Goal: Task Accomplishment & Management: Manage account settings

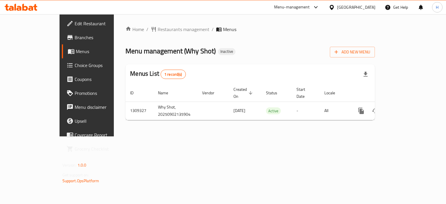
click at [375, 46] on div "Add New Menu" at bounding box center [352, 50] width 45 height 13
click at [370, 49] on span "Add New Menu" at bounding box center [352, 51] width 36 height 7
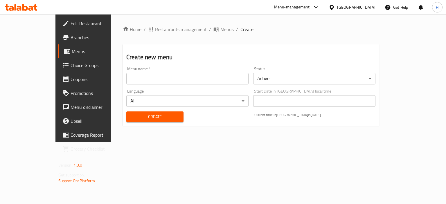
click at [144, 83] on input "text" at bounding box center [187, 79] width 122 height 12
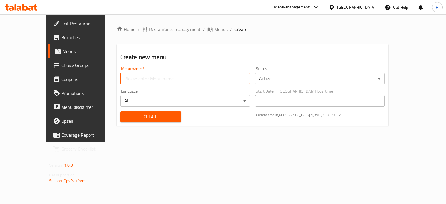
type input "Gazar"
click at [138, 116] on span "Create" at bounding box center [151, 116] width 52 height 7
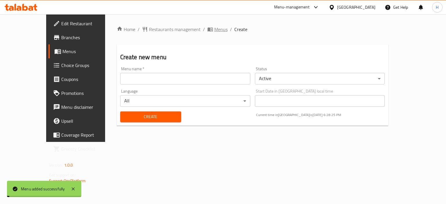
click at [214, 32] on span "Menus" at bounding box center [220, 29] width 13 height 7
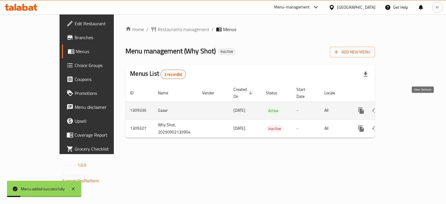
click at [406, 107] on icon "enhanced table" at bounding box center [402, 110] width 7 height 7
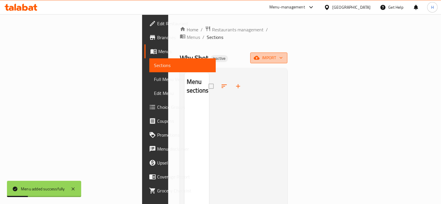
click at [283, 54] on span "import" at bounding box center [269, 57] width 28 height 7
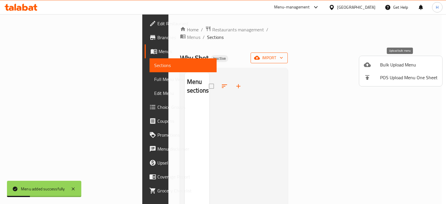
click at [401, 63] on span "Bulk Upload Menu" at bounding box center [408, 64] width 57 height 7
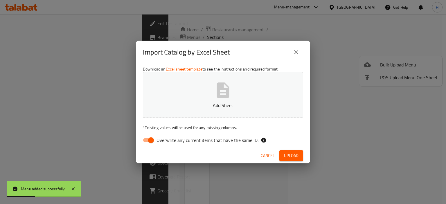
click at [146, 136] on input "Overwrite any current items that have the same ID." at bounding box center [150, 140] width 33 height 11
checkbox input "false"
click at [177, 105] on p "Add Sheet" at bounding box center [223, 105] width 142 height 7
click at [286, 156] on span "Upload" at bounding box center [291, 155] width 15 height 7
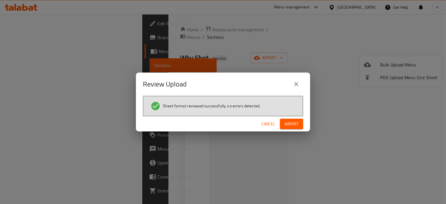
click at [287, 123] on span "Import" at bounding box center [291, 123] width 14 height 7
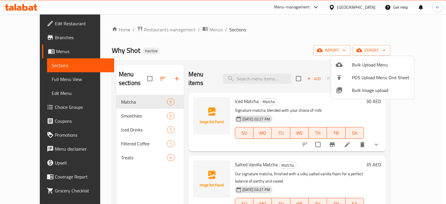
click at [374, 87] on span "Bulk Image upload" at bounding box center [380, 90] width 57 height 7
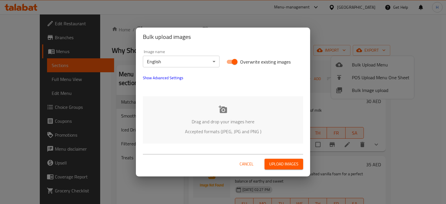
click at [226, 116] on div "Drag and drop your images here Accepted formats (JPEG, JPG and PNG )" at bounding box center [223, 119] width 160 height 47
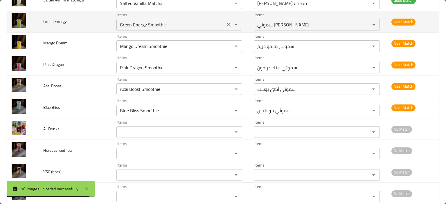
scroll to position [253, 0]
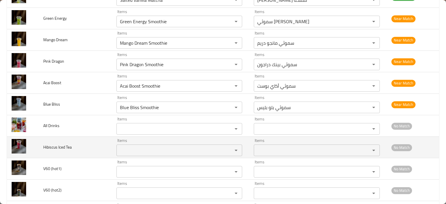
click at [138, 148] on Tea "Items" at bounding box center [170, 150] width 105 height 8
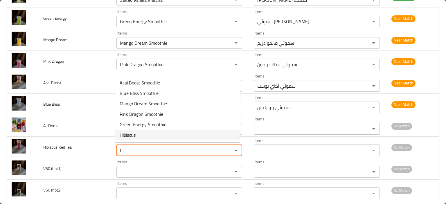
click at [136, 135] on Tea-option-5 "Hibiscus" at bounding box center [177, 135] width 125 height 10
type Tea "Hibiscus"
type Tea-ar "كركديه"
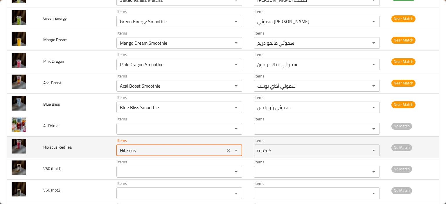
type Tea "Hibiscus"
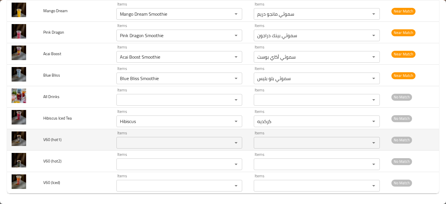
click at [132, 139] on \(hot1\) "Items" at bounding box center [170, 143] width 105 height 8
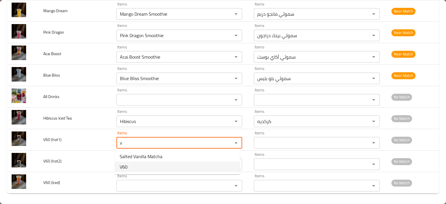
click at [131, 167] on \(hot1\)-option-1 "V60" at bounding box center [177, 167] width 125 height 10
type \(hot1\) "V60"
type \(hot1\)-ar "ڤي 60"
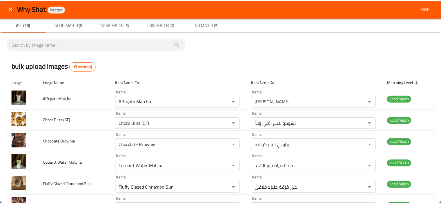
scroll to position [0, 0]
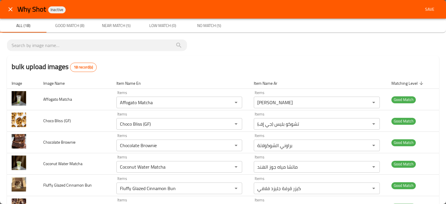
type \(hot1\) "V60"
click at [427, 7] on span "Save" at bounding box center [430, 9] width 14 height 7
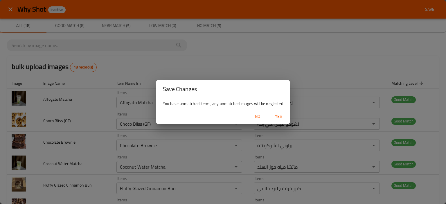
click at [278, 120] on span "Yes" at bounding box center [278, 116] width 14 height 7
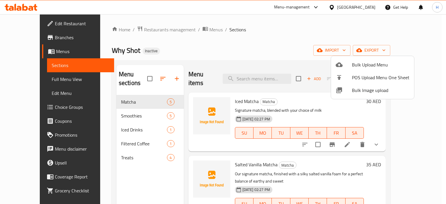
click at [34, 108] on div at bounding box center [223, 102] width 446 height 204
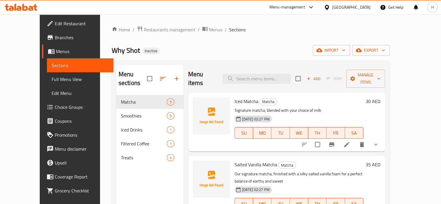
click at [55, 108] on span "Choice Groups" at bounding box center [82, 107] width 54 height 7
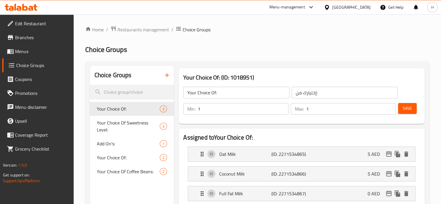
click at [29, 50] on span "Menus" at bounding box center [42, 51] width 54 height 7
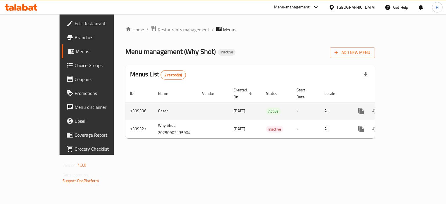
click at [406, 108] on icon "enhanced table" at bounding box center [402, 111] width 7 height 7
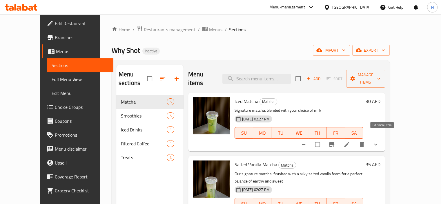
click at [351, 141] on icon at bounding box center [347, 144] width 7 height 7
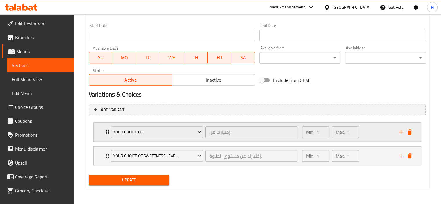
scroll to position [247, 0]
click at [399, 131] on icon "add" at bounding box center [401, 131] width 4 height 4
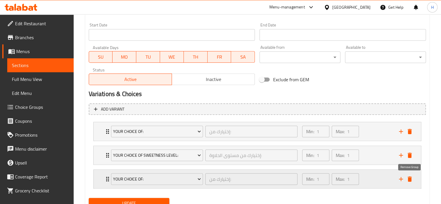
click at [408, 181] on icon "delete" at bounding box center [410, 179] width 7 height 7
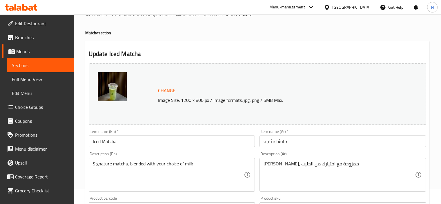
scroll to position [0, 0]
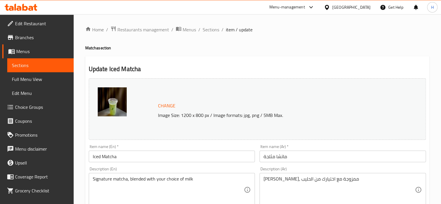
click at [109, 153] on input "Iced Matcha" at bounding box center [172, 157] width 167 height 12
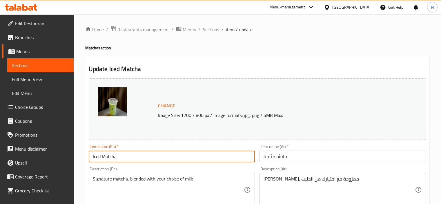
click at [109, 153] on input "Iced Matcha" at bounding box center [172, 157] width 167 height 12
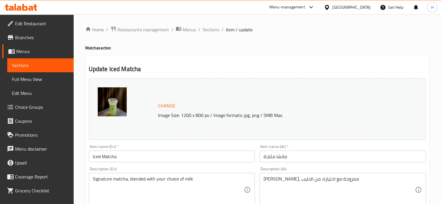
click at [135, 144] on div "Item name (En)   * Iced Matcha Item name (En) *" at bounding box center [171, 153] width 171 height 22
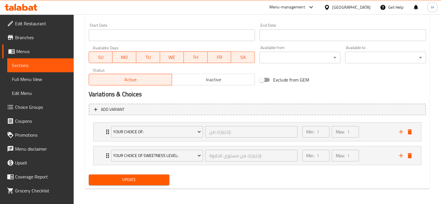
scroll to position [247, 0]
click at [29, 64] on span "Sections" at bounding box center [40, 65] width 57 height 7
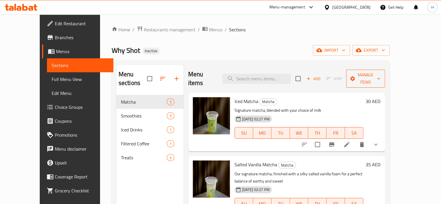
click at [381, 73] on span "Manage items" at bounding box center [366, 78] width 30 height 15
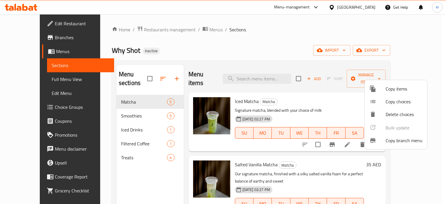
click at [388, 104] on span "Copy choices" at bounding box center [403, 101] width 37 height 7
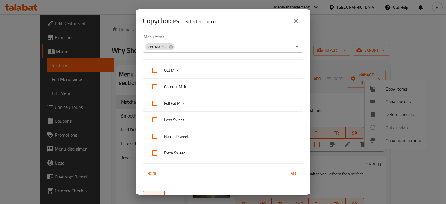
click at [297, 23] on icon "close" at bounding box center [296, 20] width 7 height 7
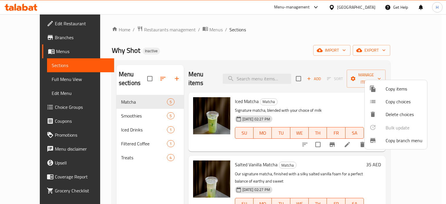
click at [259, 35] on div at bounding box center [223, 102] width 446 height 204
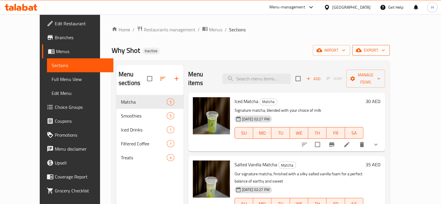
click at [390, 55] on button "export" at bounding box center [371, 50] width 37 height 11
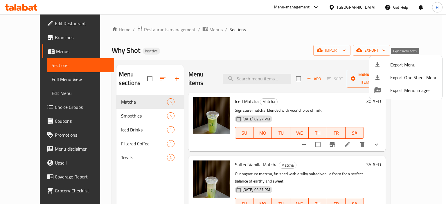
click at [396, 61] on span "Export Menu" at bounding box center [413, 64] width 47 height 7
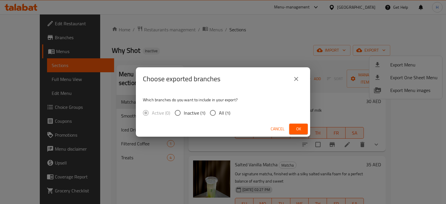
click at [212, 113] on input "All (1)" at bounding box center [213, 113] width 12 height 12
radio input "true"
click at [301, 130] on span "Ok" at bounding box center [298, 128] width 9 height 7
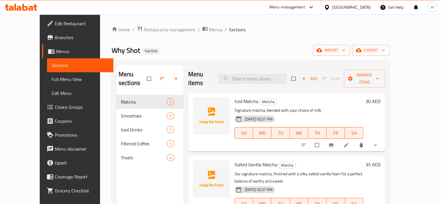
click at [52, 81] on span "Full Menu View" at bounding box center [80, 79] width 57 height 7
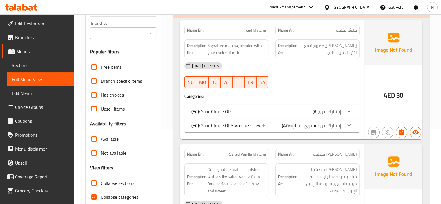
scroll to position [116, 0]
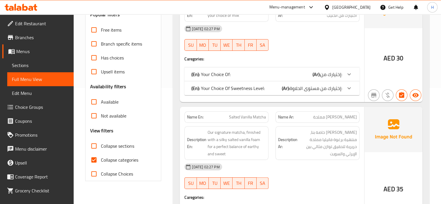
click at [114, 158] on span "Collapse categories" at bounding box center [119, 159] width 37 height 7
click at [101, 158] on input "Collapse categories" at bounding box center [94, 160] width 14 height 14
checkbox input "false"
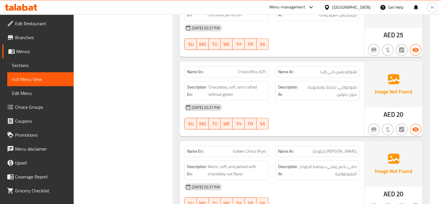
scroll to position [2539, 0]
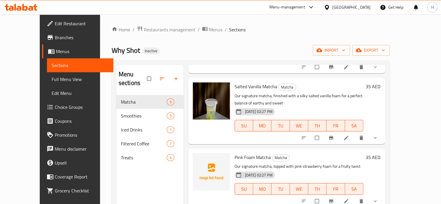
scroll to position [135, 0]
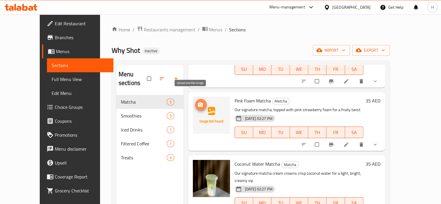
click at [196, 102] on span "upload picture" at bounding box center [201, 105] width 12 height 6
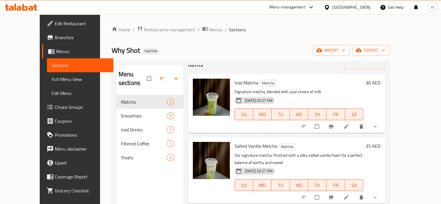
scroll to position [0, 0]
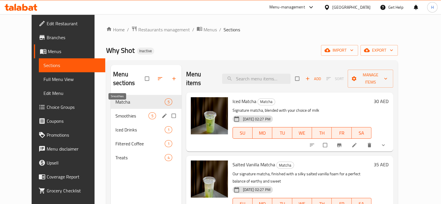
click at [116, 112] on span "Smoothies" at bounding box center [132, 115] width 33 height 7
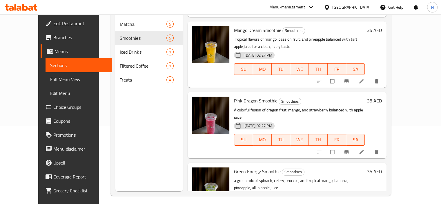
scroll to position [81, 0]
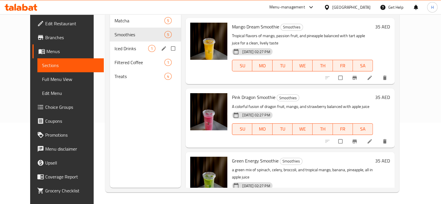
click at [115, 45] on span "Iced Drinks" at bounding box center [132, 48] width 34 height 7
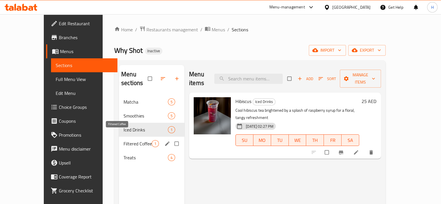
click at [125, 140] on span "Filtered Coffee" at bounding box center [138, 143] width 28 height 7
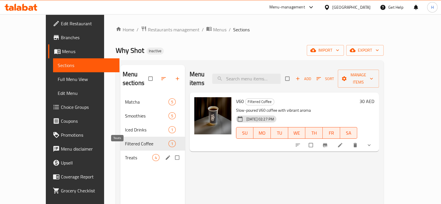
click at [125, 154] on span "Treats" at bounding box center [138, 157] width 27 height 7
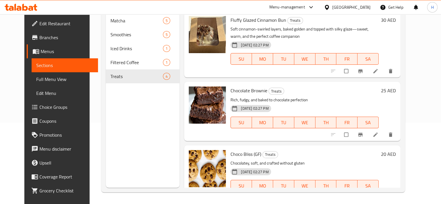
click at [36, 79] on span "Full Menu View" at bounding box center [64, 79] width 57 height 7
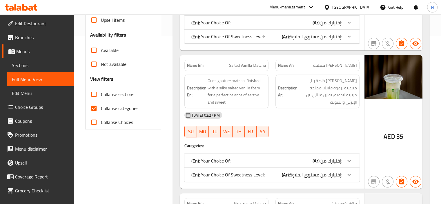
scroll to position [168, 0]
click at [111, 107] on span "Collapse categories" at bounding box center [119, 107] width 37 height 7
click at [101, 107] on input "Collapse categories" at bounding box center [94, 108] width 14 height 14
checkbox input "false"
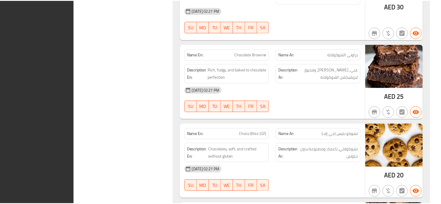
scroll to position [2539, 0]
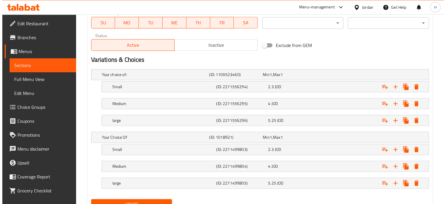
scroll to position [290, 0]
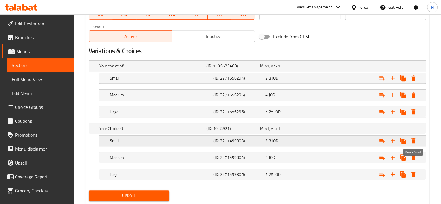
click at [414, 140] on icon "Expand" at bounding box center [414, 140] width 4 height 5
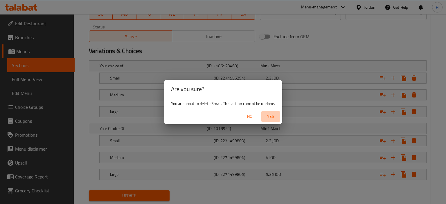
click at [271, 115] on span "Yes" at bounding box center [271, 116] width 14 height 7
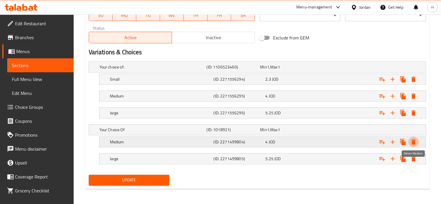
click at [416, 141] on icon "Expand" at bounding box center [413, 141] width 7 height 7
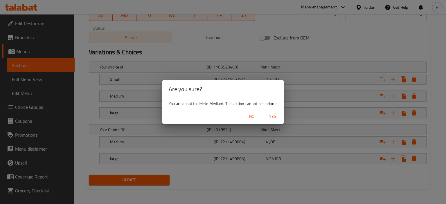
click at [276, 117] on span "Yes" at bounding box center [273, 116] width 14 height 7
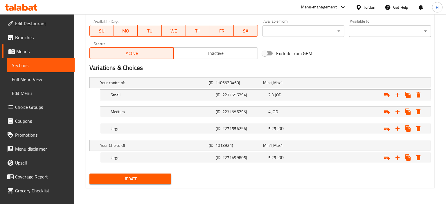
scroll to position [273, 0]
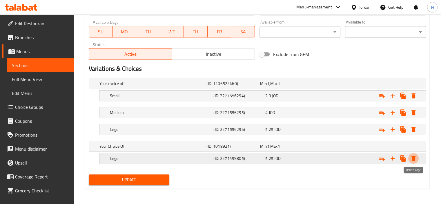
click at [416, 158] on icon "Expand" at bounding box center [413, 158] width 7 height 7
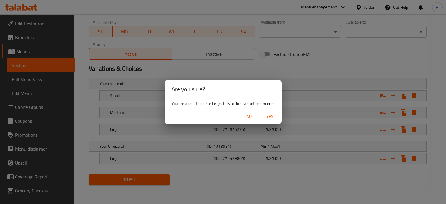
click at [272, 116] on span "Yes" at bounding box center [270, 116] width 14 height 7
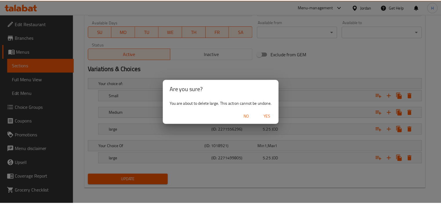
scroll to position [209, 0]
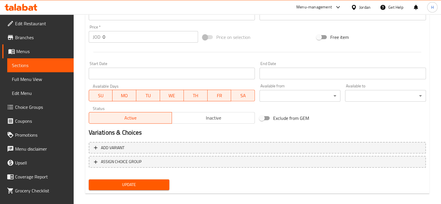
click at [37, 68] on span "Sections" at bounding box center [40, 65] width 57 height 7
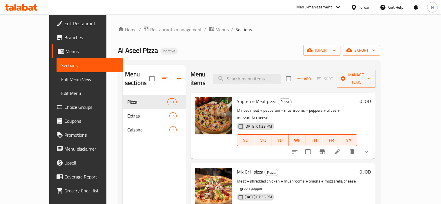
click at [370, 148] on icon "show more" at bounding box center [366, 151] width 7 height 7
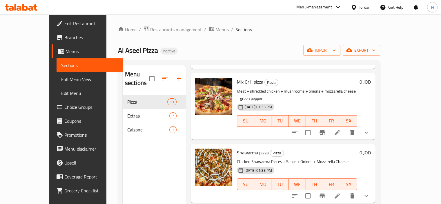
scroll to position [203, 0]
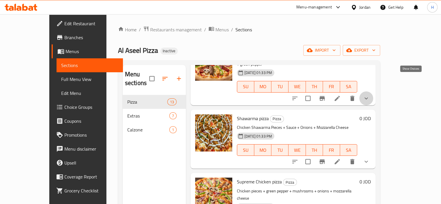
click at [370, 95] on icon "show more" at bounding box center [366, 98] width 7 height 7
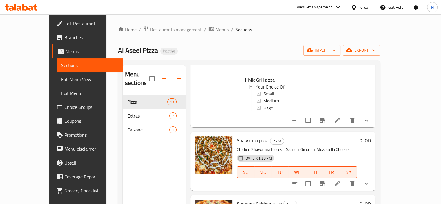
scroll to position [261, 0]
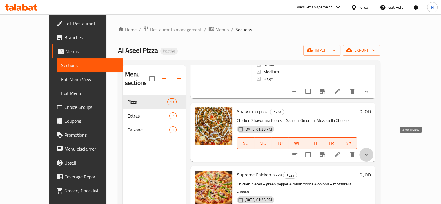
click at [370, 151] on icon "show more" at bounding box center [366, 154] width 7 height 7
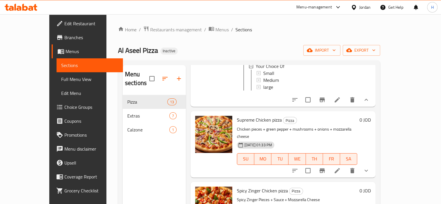
scroll to position [377, 0]
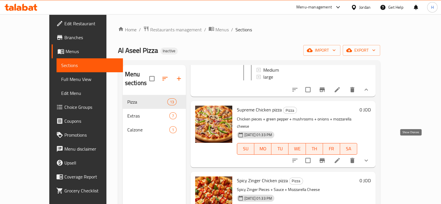
click at [370, 157] on icon "show more" at bounding box center [366, 160] width 7 height 7
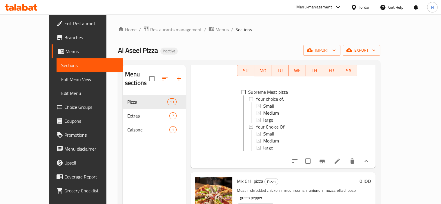
scroll to position [87, 0]
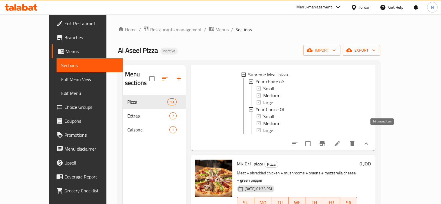
click at [341, 140] on icon at bounding box center [337, 143] width 7 height 7
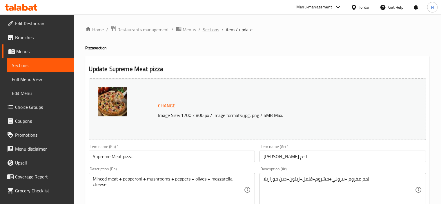
click at [204, 30] on span "Sections" at bounding box center [211, 29] width 17 height 7
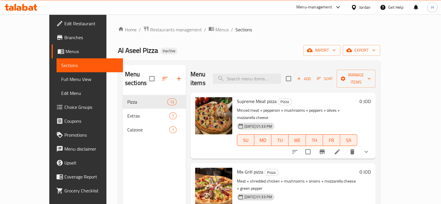
scroll to position [58, 0]
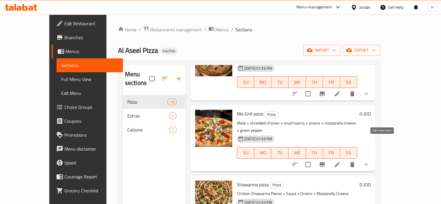
click at [340, 162] on icon at bounding box center [337, 164] width 5 height 5
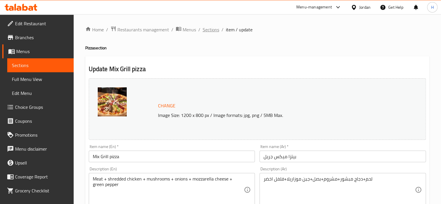
click at [214, 29] on span "Sections" at bounding box center [211, 29] width 17 height 7
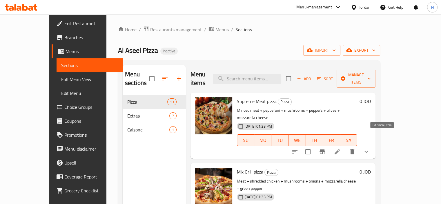
click at [341, 148] on icon at bounding box center [337, 151] width 7 height 7
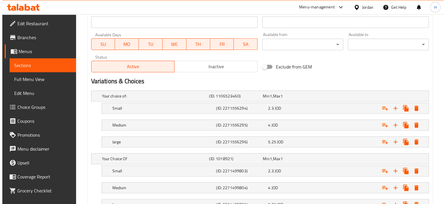
scroll to position [261, 0]
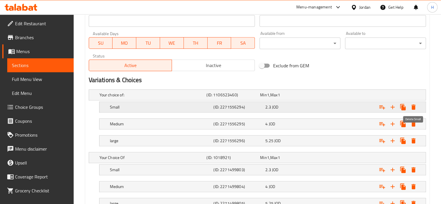
click at [415, 105] on icon "Expand" at bounding box center [414, 106] width 4 height 5
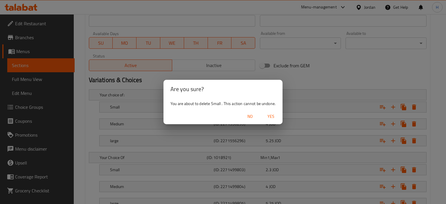
click at [268, 116] on span "Yes" at bounding box center [271, 116] width 14 height 7
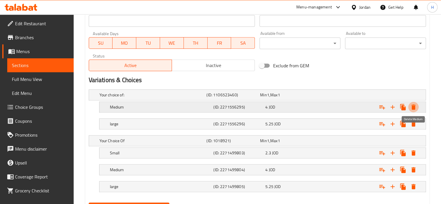
click at [415, 107] on icon "Expand" at bounding box center [414, 106] width 4 height 5
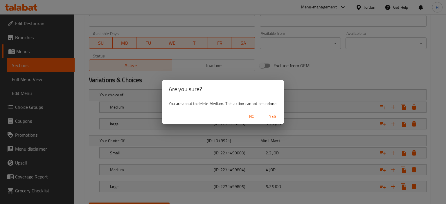
click at [277, 114] on span "Yes" at bounding box center [273, 116] width 14 height 7
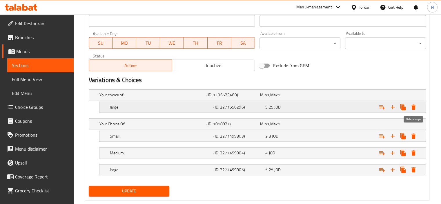
click at [410, 109] on icon "Expand" at bounding box center [413, 107] width 7 height 7
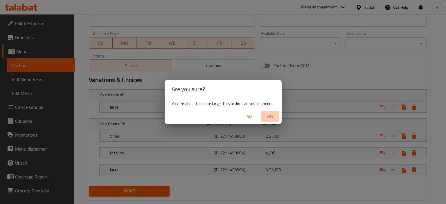
click at [272, 118] on span "Yes" at bounding box center [270, 116] width 14 height 7
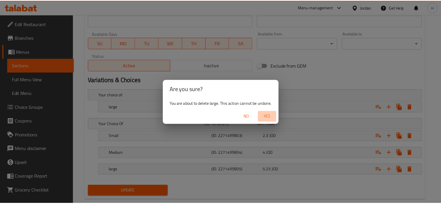
scroll to position [214, 0]
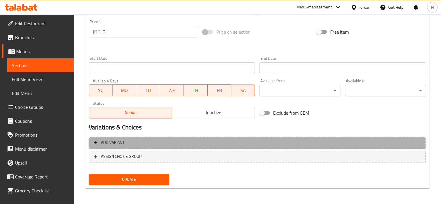
click at [133, 142] on span "Add variant" at bounding box center [257, 142] width 327 height 7
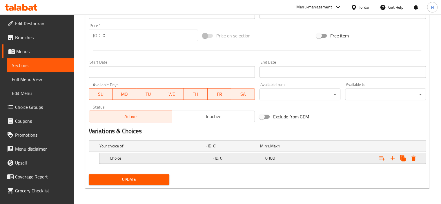
click at [129, 149] on h5 "Choice" at bounding box center [152, 146] width 105 height 6
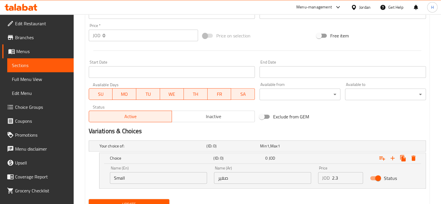
click at [120, 174] on input "Small" at bounding box center [158, 178] width 97 height 12
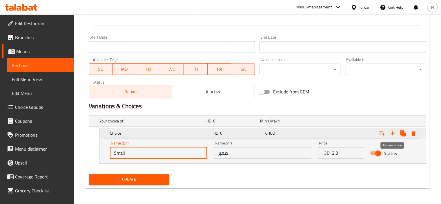
click at [394, 134] on icon "Expand" at bounding box center [393, 133] width 7 height 7
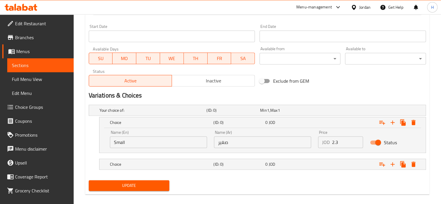
scroll to position [252, 0]
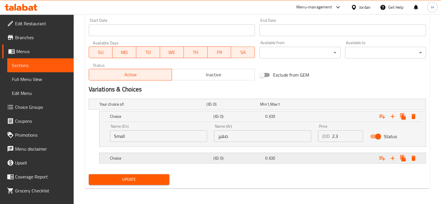
click at [224, 107] on h5 "(ID: 0)" at bounding box center [232, 104] width 51 height 6
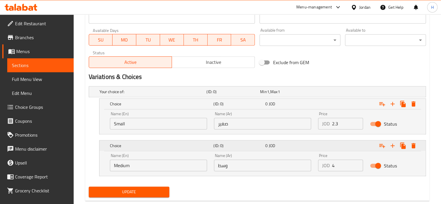
scroll to position [277, 0]
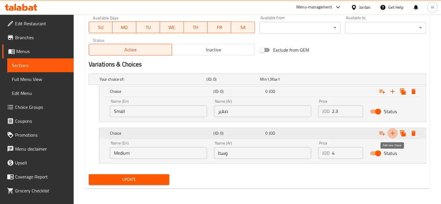
click at [394, 132] on icon "Expand" at bounding box center [393, 133] width 4 height 4
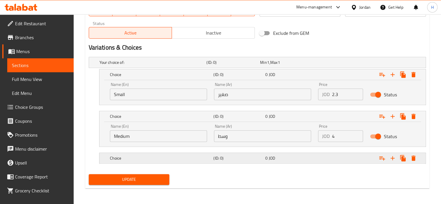
click at [171, 65] on h5 "Choice" at bounding box center [152, 63] width 105 height 6
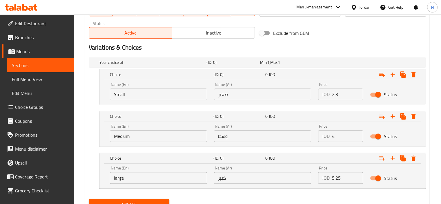
scroll to position [318, 0]
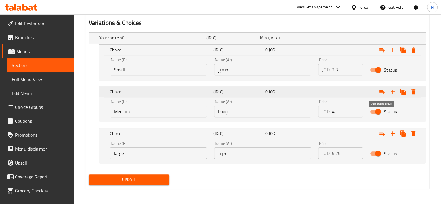
click at [382, 91] on icon "Expand" at bounding box center [383, 92] width 6 height 4
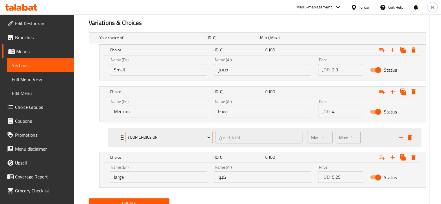
click at [146, 136] on span "Your Choice Of" at bounding box center [169, 137] width 83 height 7
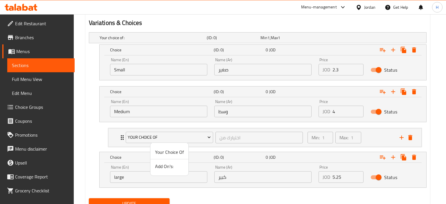
click at [168, 166] on span "Add On's:" at bounding box center [169, 166] width 29 height 7
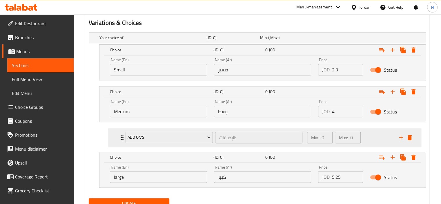
click at [120, 136] on icon "Expand" at bounding box center [122, 137] width 7 height 7
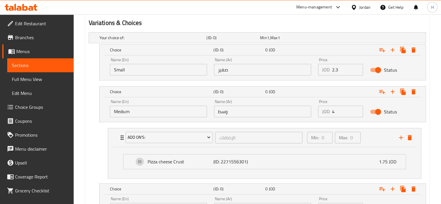
click at [98, 139] on nav "Add On's: الإضافات: ​ Min: 0 ​ Max: 0 ​ Pizza cheese Crust (ID: 2271556301) 1.7…" at bounding box center [258, 153] width 338 height 60
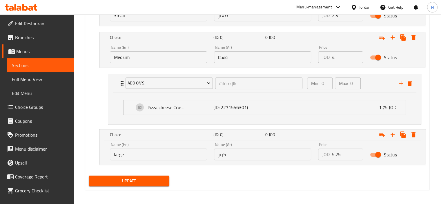
scroll to position [374, 0]
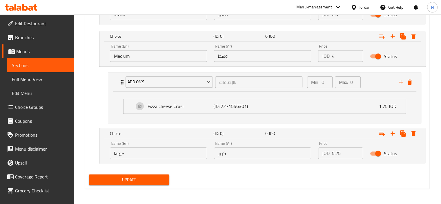
click at [135, 178] on span "Update" at bounding box center [129, 179] width 72 height 7
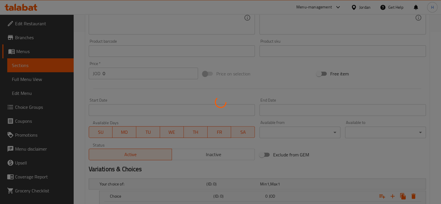
scroll to position [171, 0]
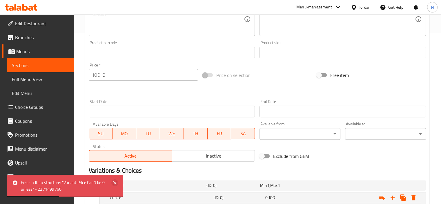
click at [116, 183] on icon at bounding box center [114, 182] width 7 height 7
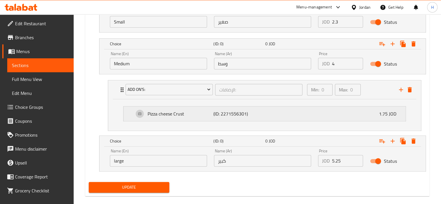
scroll to position [374, 0]
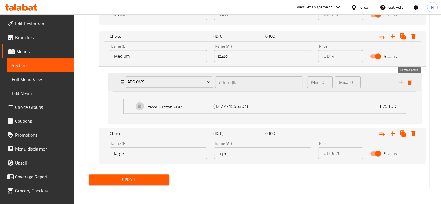
click at [409, 83] on icon "delete" at bounding box center [410, 82] width 4 height 5
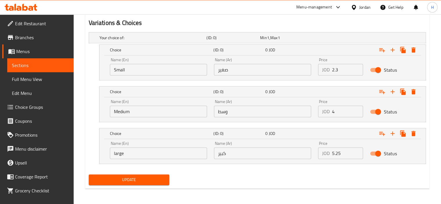
click at [149, 177] on span "Update" at bounding box center [129, 179] width 72 height 7
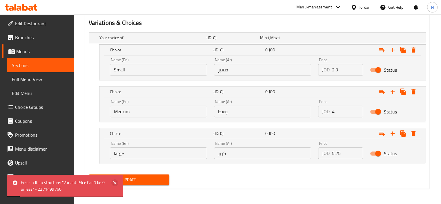
click at [117, 183] on icon at bounding box center [114, 182] width 7 height 7
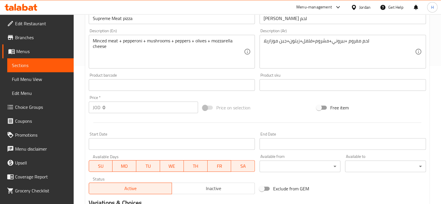
scroll to position [115, 0]
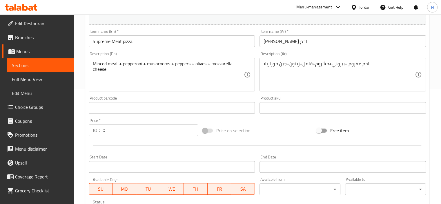
click at [134, 133] on input "0" at bounding box center [150, 131] width 95 height 12
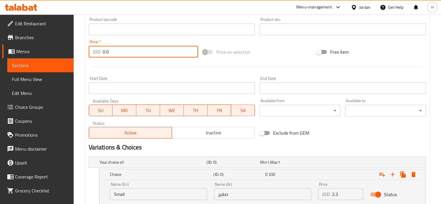
scroll to position [173, 0]
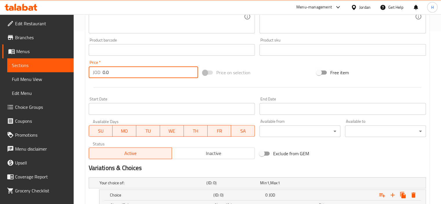
click at [207, 73] on span at bounding box center [208, 73] width 10 height 4
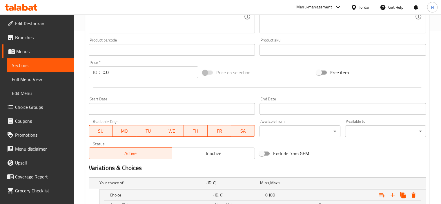
click at [132, 70] on input "0.0" at bounding box center [150, 72] width 95 height 12
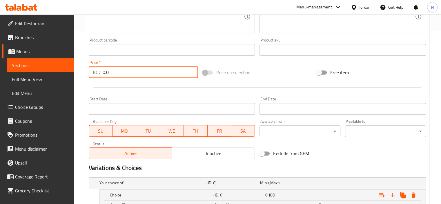
drag, startPoint x: 102, startPoint y: 73, endPoint x: 126, endPoint y: 75, distance: 23.6
click at [126, 75] on input "0.0" at bounding box center [150, 72] width 95 height 12
type input "0"
click at [205, 73] on span at bounding box center [208, 73] width 10 height 4
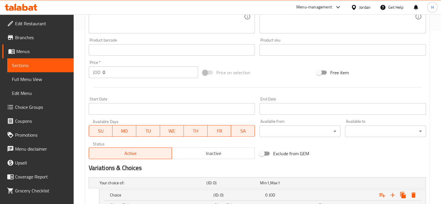
click at [211, 73] on span at bounding box center [208, 73] width 10 height 4
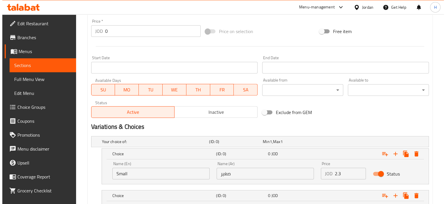
scroll to position [260, 0]
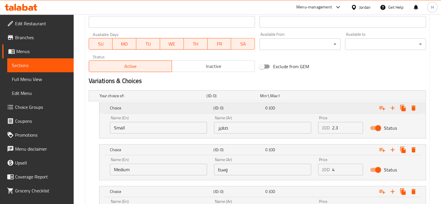
click at [416, 108] on icon "Expand" at bounding box center [413, 107] width 7 height 7
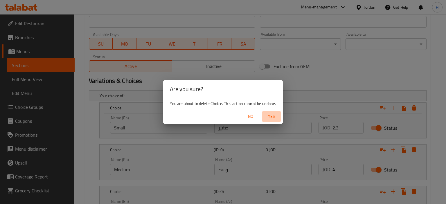
click at [278, 117] on span "Yes" at bounding box center [271, 116] width 14 height 7
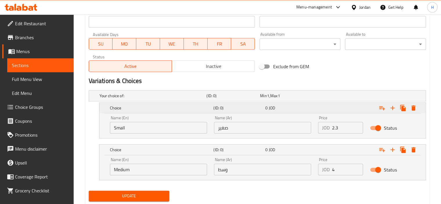
click at [411, 107] on icon "Expand" at bounding box center [413, 107] width 7 height 7
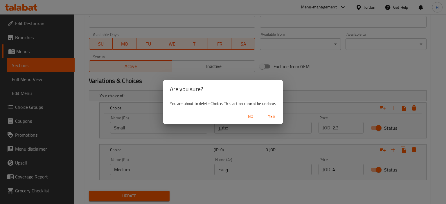
click at [272, 113] on span "Yes" at bounding box center [271, 116] width 14 height 7
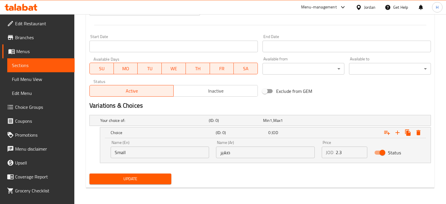
scroll to position [235, 0]
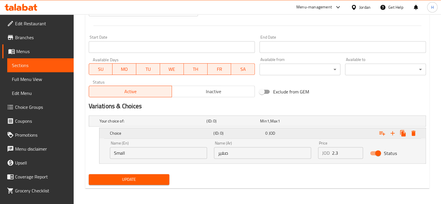
click at [414, 129] on button "Expand" at bounding box center [414, 133] width 10 height 10
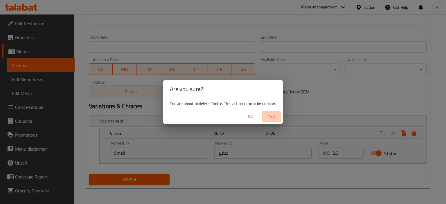
click at [268, 117] on span "Yes" at bounding box center [271, 116] width 14 height 7
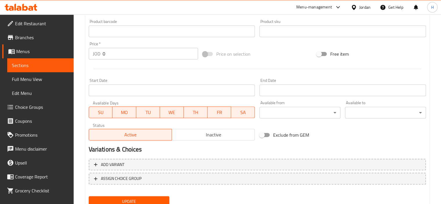
scroll to position [156, 0]
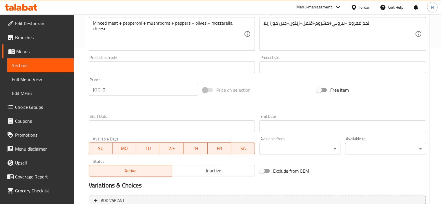
click at [207, 92] on span at bounding box center [208, 90] width 10 height 4
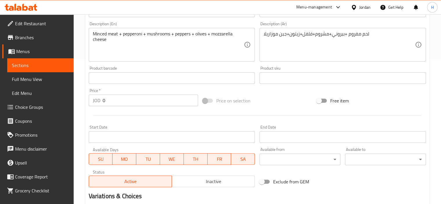
scroll to position [224, 0]
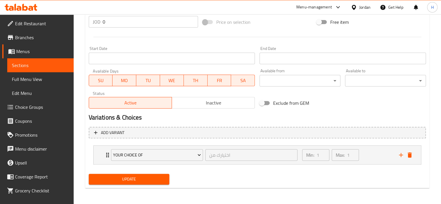
click at [33, 68] on span "Sections" at bounding box center [40, 65] width 57 height 7
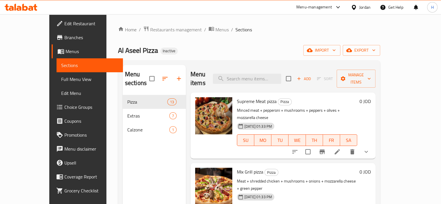
click at [340, 149] on icon at bounding box center [337, 151] width 5 height 5
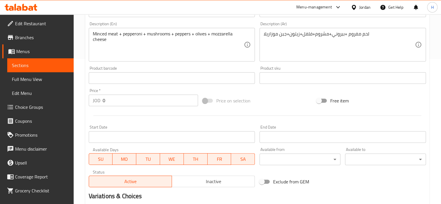
scroll to position [224, 0]
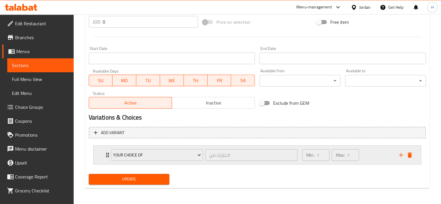
click at [105, 154] on icon "Expand" at bounding box center [107, 155] width 7 height 7
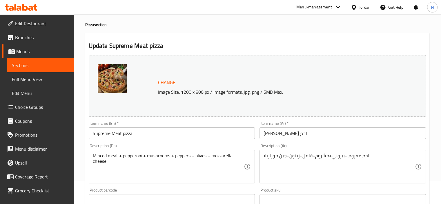
scroll to position [0, 0]
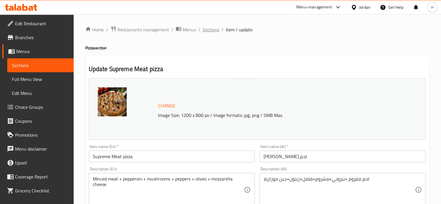
click at [211, 27] on span "Sections" at bounding box center [211, 29] width 17 height 7
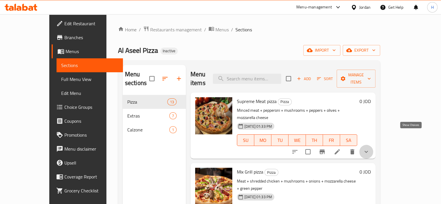
click at [370, 148] on icon "show more" at bounding box center [366, 151] width 7 height 7
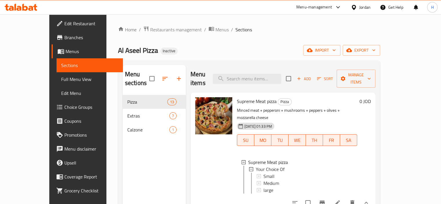
scroll to position [58, 0]
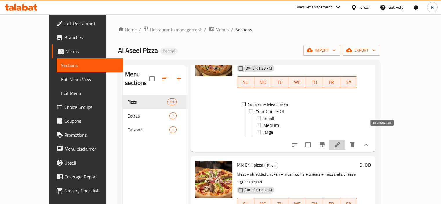
click at [341, 141] on icon at bounding box center [337, 144] width 7 height 7
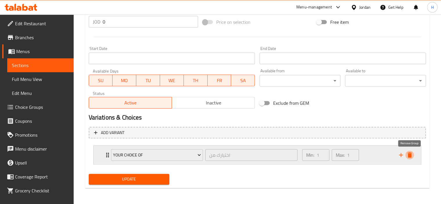
click at [411, 152] on icon "delete" at bounding box center [410, 155] width 7 height 7
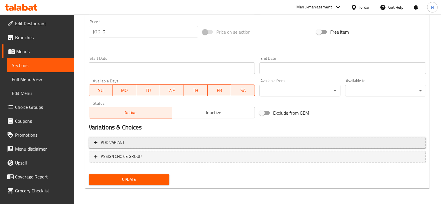
click at [132, 146] on button "Add variant" at bounding box center [258, 143] width 338 height 12
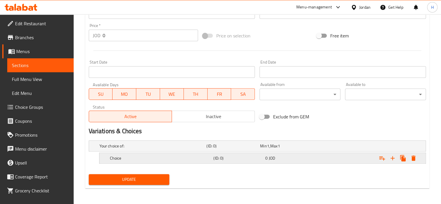
click at [149, 149] on h5 "Choice" at bounding box center [152, 146] width 105 height 6
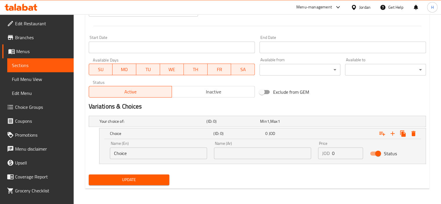
scroll to position [235, 0]
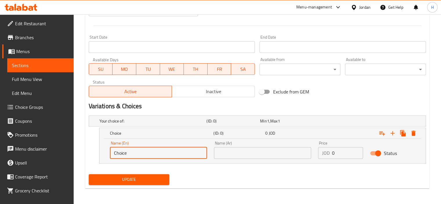
click at [122, 154] on input "Choice" at bounding box center [158, 153] width 97 height 12
type input "Small"
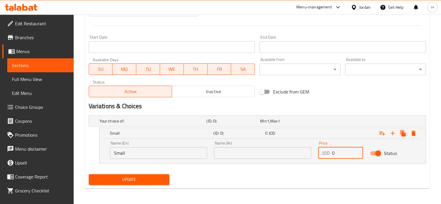
drag, startPoint x: 342, startPoint y: 155, endPoint x: 332, endPoint y: 154, distance: 10.2
click at [332, 154] on div "JOD 0 Price" at bounding box center [340, 153] width 45 height 12
type input "2.3"
click at [391, 134] on icon "Expand" at bounding box center [393, 133] width 7 height 7
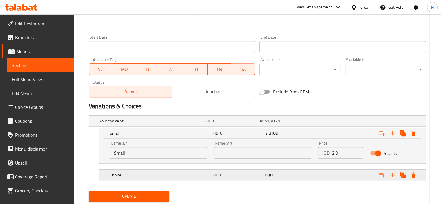
click at [126, 127] on div "Choice (ID: 0) 0 JOD" at bounding box center [259, 121] width 322 height 13
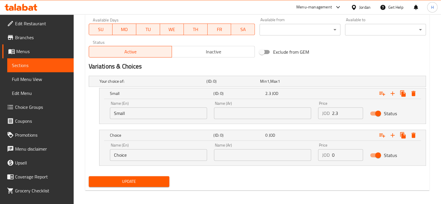
scroll to position [277, 0]
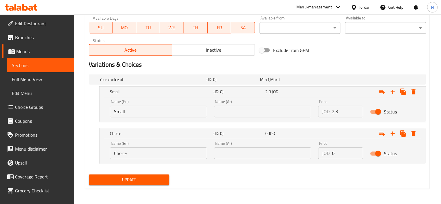
click at [119, 154] on input "Choice" at bounding box center [158, 153] width 97 height 12
type input "Medium"
click at [318, 157] on div "Price JOD 0 Price" at bounding box center [341, 150] width 52 height 25
type input "4"
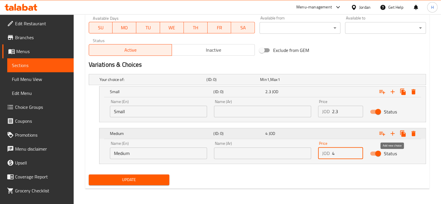
click at [394, 132] on icon "Expand" at bounding box center [393, 133] width 7 height 7
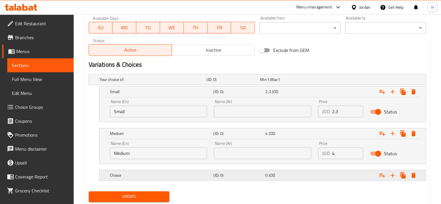
click at [109, 84] on div "Choice" at bounding box center [151, 79] width 107 height 8
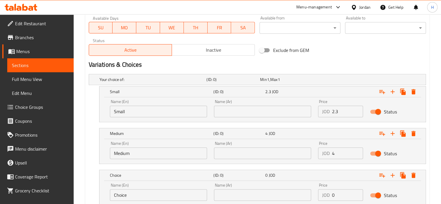
scroll to position [306, 0]
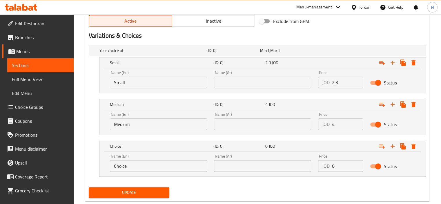
click at [124, 165] on input "Choice" at bounding box center [158, 166] width 97 height 12
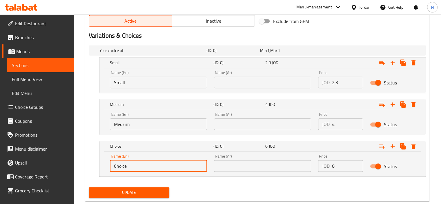
click at [124, 165] on input "Choice" at bounding box center [158, 166] width 97 height 12
type input "Large"
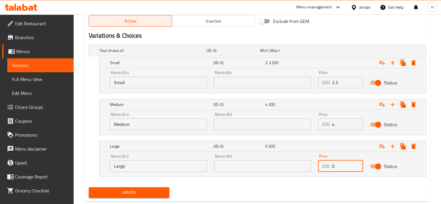
drag, startPoint x: 338, startPoint y: 165, endPoint x: 326, endPoint y: 165, distance: 11.6
click at [326, 165] on div "JOD 0 Price" at bounding box center [340, 166] width 45 height 12
type input "5.25"
click at [149, 190] on span "Update" at bounding box center [129, 192] width 72 height 7
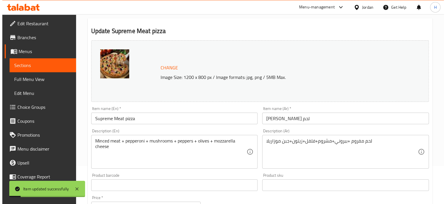
scroll to position [0, 0]
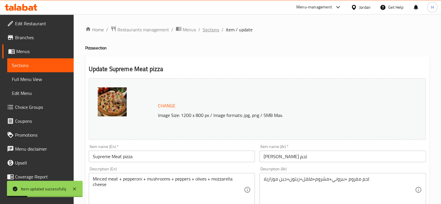
click at [206, 32] on span "Sections" at bounding box center [211, 29] width 17 height 7
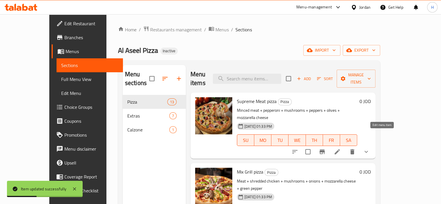
click at [340, 149] on icon at bounding box center [337, 151] width 5 height 5
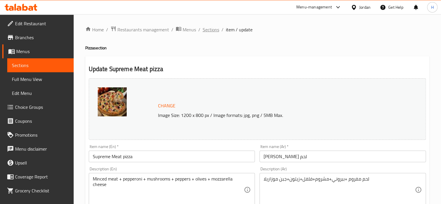
click at [204, 28] on span "Sections" at bounding box center [211, 29] width 17 height 7
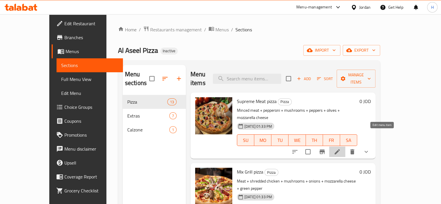
click at [341, 148] on icon at bounding box center [337, 151] width 7 height 7
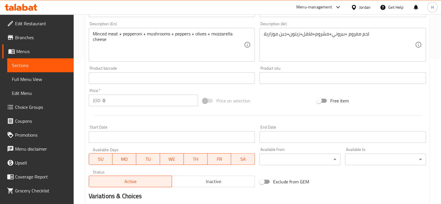
scroll to position [261, 0]
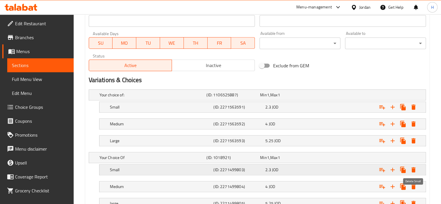
click at [414, 167] on icon "Expand" at bounding box center [414, 169] width 4 height 5
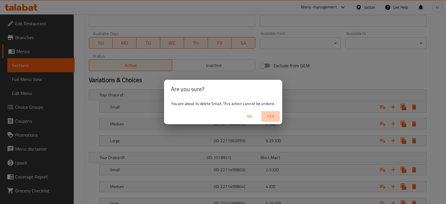
click at [270, 117] on span "Yes" at bounding box center [271, 116] width 14 height 7
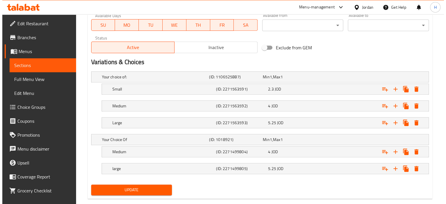
scroll to position [289, 0]
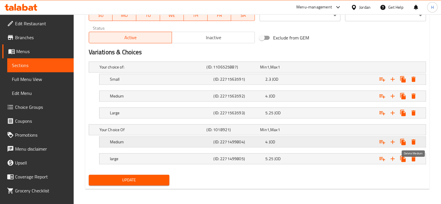
click at [414, 141] on icon "Expand" at bounding box center [414, 141] width 4 height 5
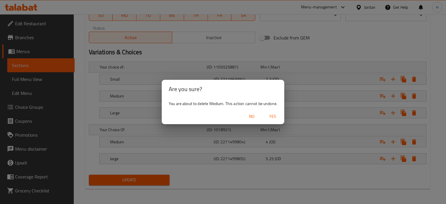
click at [276, 115] on span "Yes" at bounding box center [273, 116] width 14 height 7
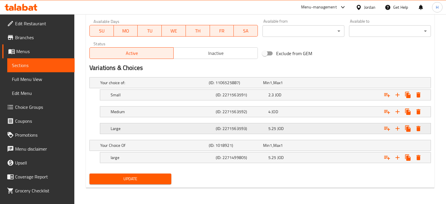
scroll to position [273, 0]
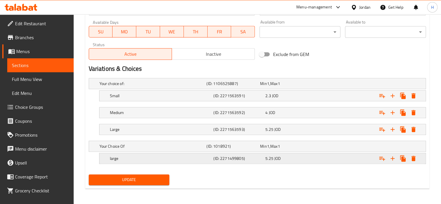
click at [416, 99] on icon "Expand" at bounding box center [413, 95] width 7 height 7
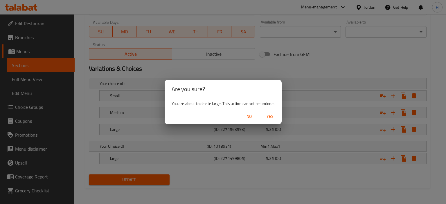
click at [269, 116] on span "Yes" at bounding box center [270, 116] width 14 height 7
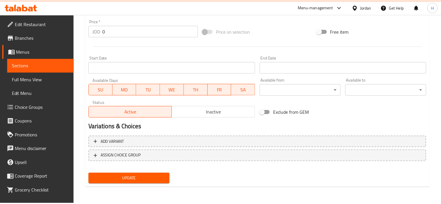
scroll to position [209, 0]
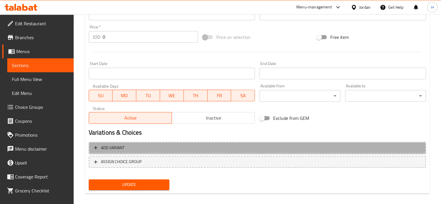
click at [116, 146] on span "Add variant" at bounding box center [113, 147] width 24 height 7
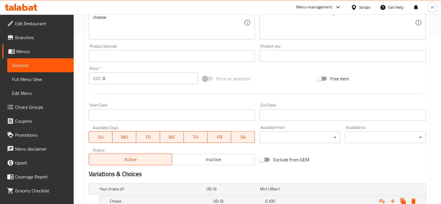
scroll to position [122, 0]
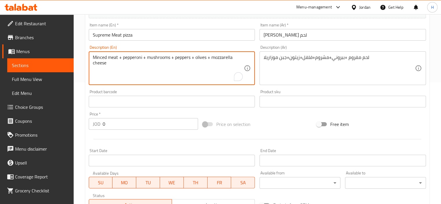
drag, startPoint x: 122, startPoint y: 58, endPoint x: 118, endPoint y: 58, distance: 4.4
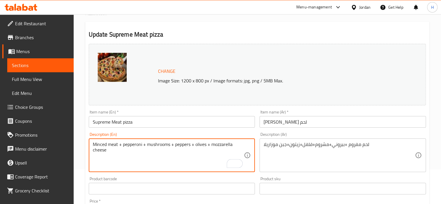
scroll to position [6, 0]
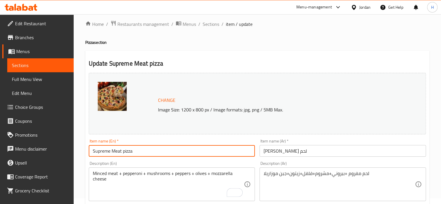
click at [122, 154] on input "Supreme Meat pizza" at bounding box center [172, 151] width 167 height 12
